Goal: Entertainment & Leisure: Consume media (video, audio)

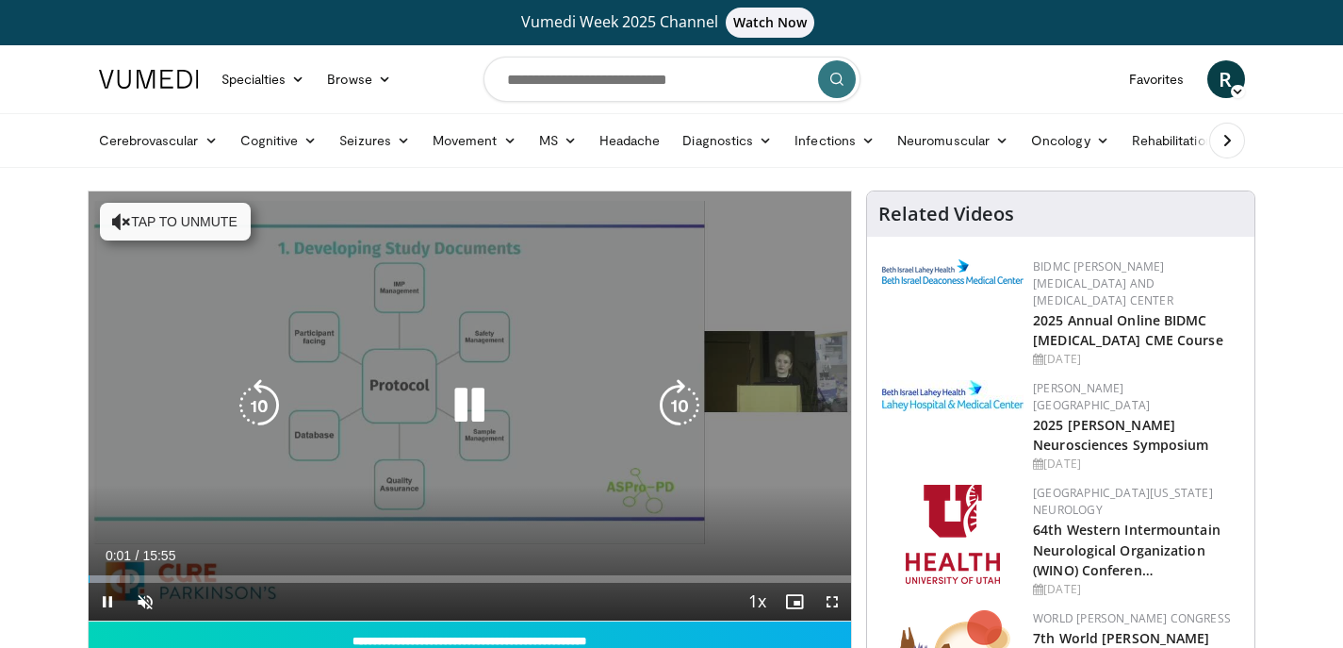
click at [178, 217] on button "Tap to unmute" at bounding box center [175, 222] width 151 height 38
click at [469, 403] on icon "Video Player" at bounding box center [469, 405] width 53 height 53
